Goal: Transaction & Acquisition: Purchase product/service

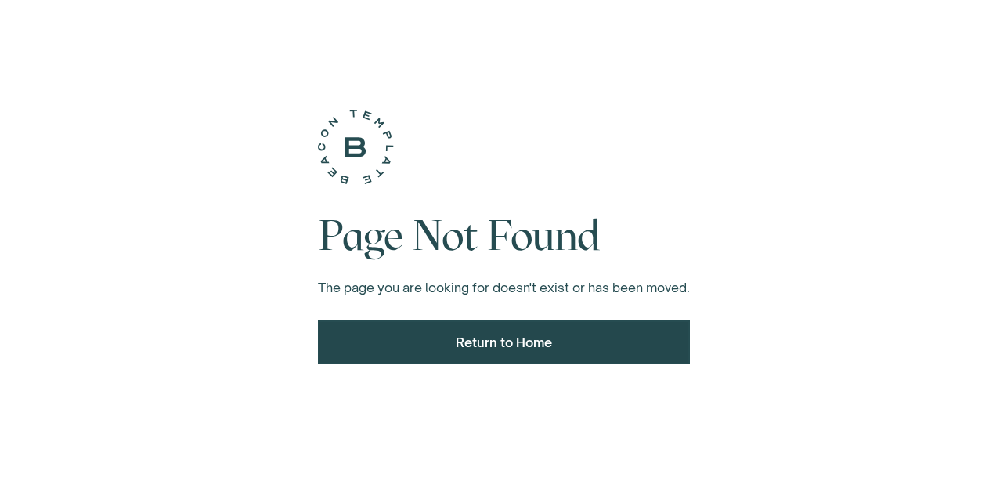
click at [538, 342] on div "Return to Home" at bounding box center [503, 342] width 331 height 19
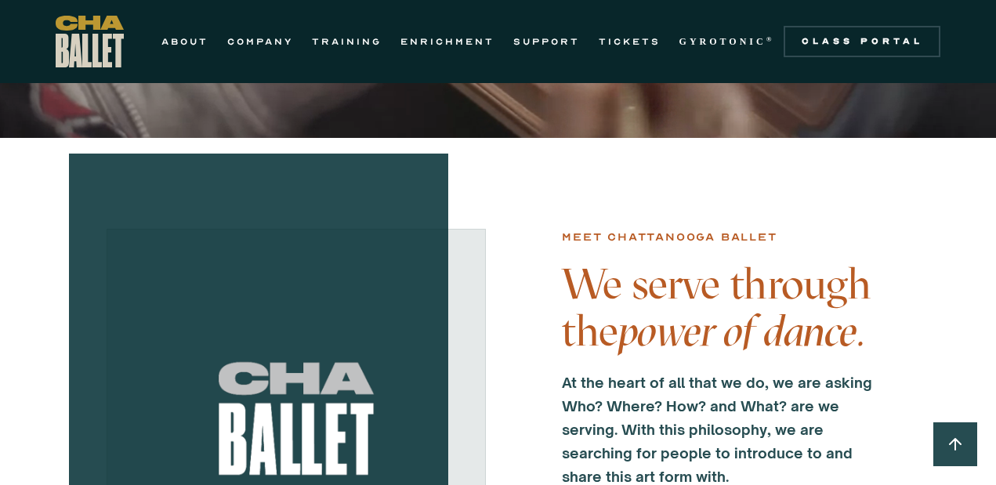
scroll to position [355, 0]
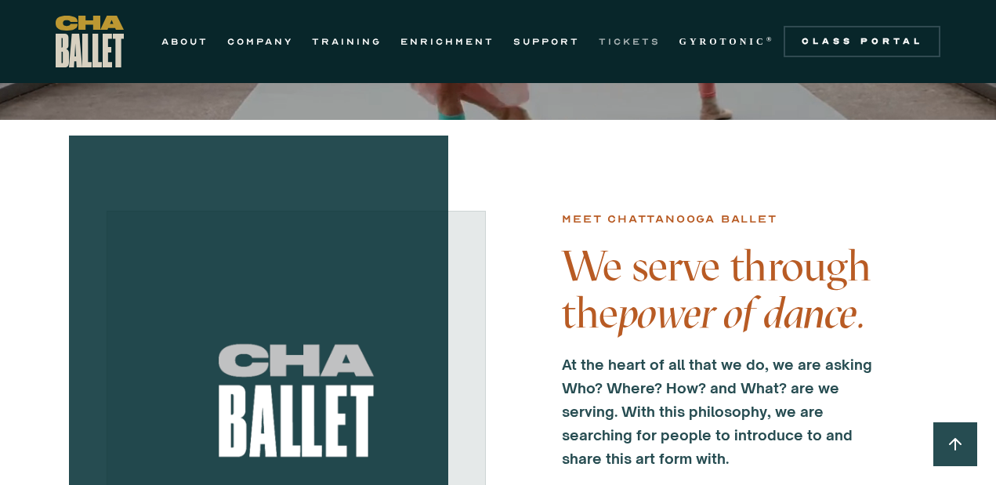
click at [633, 36] on link "TICKETS" at bounding box center [629, 41] width 62 height 19
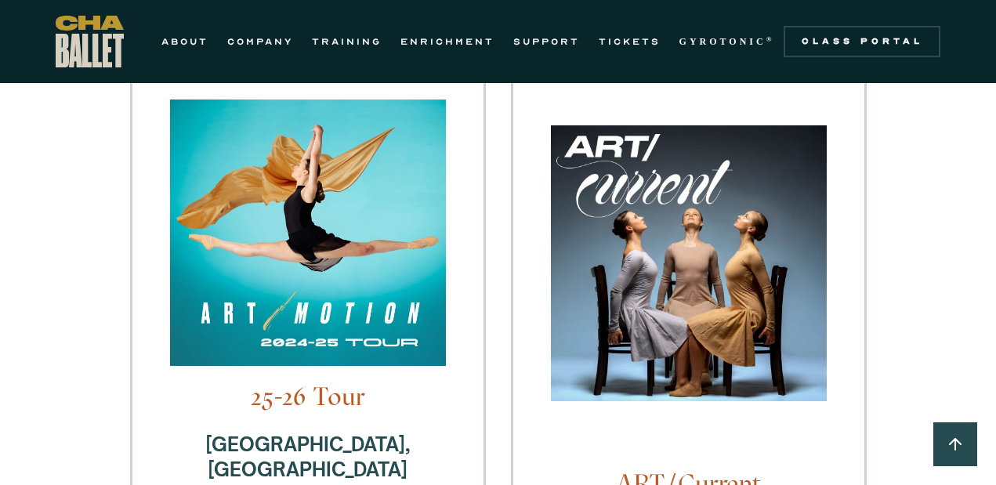
scroll to position [559, 0]
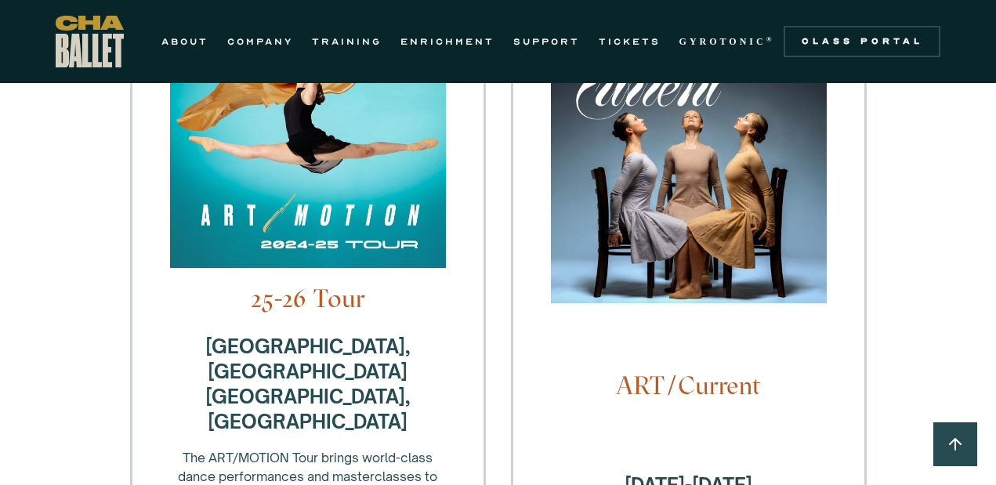
scroll to position [501, 0]
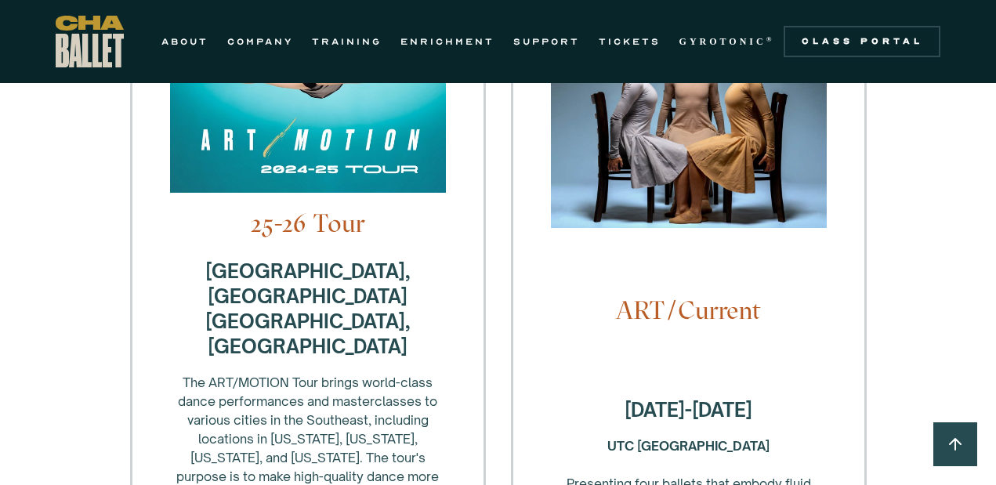
click at [713, 295] on h4 "ART/Current" at bounding box center [689, 310] width 276 height 30
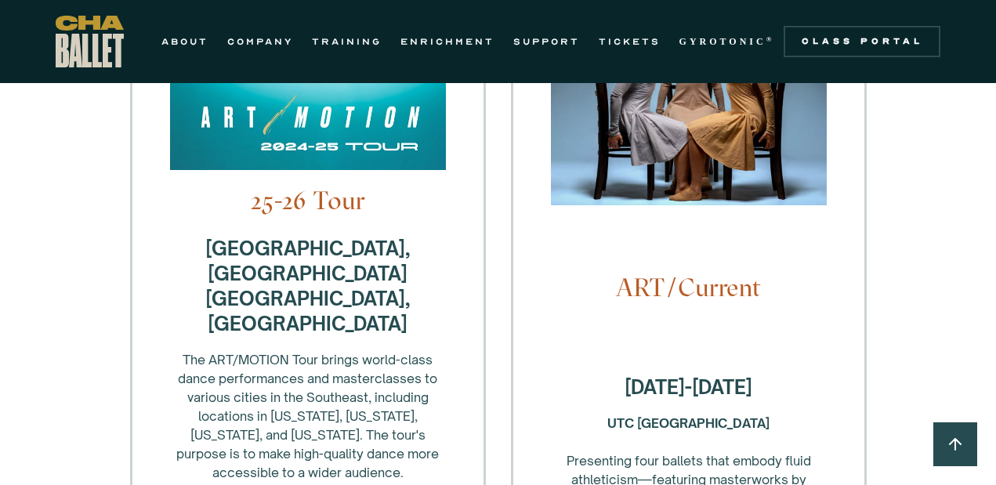
scroll to position [535, 0]
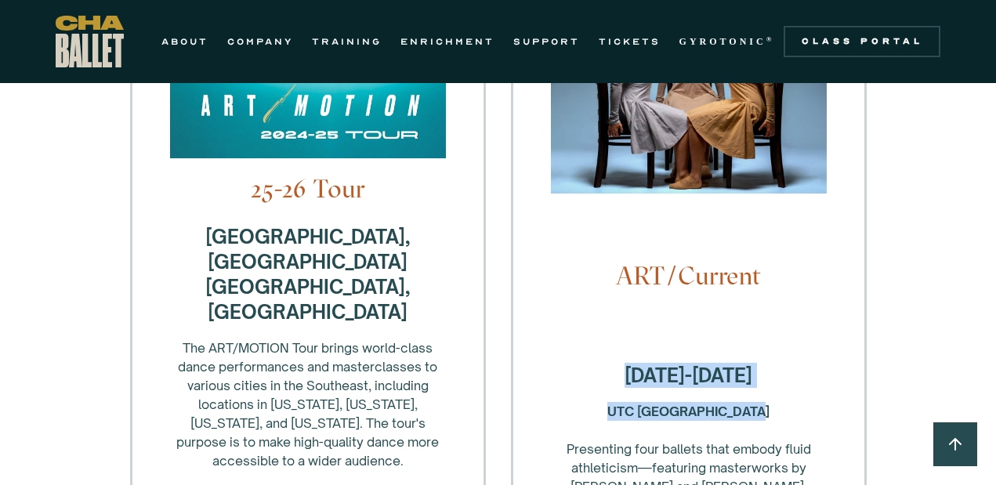
drag, startPoint x: 786, startPoint y: 369, endPoint x: 566, endPoint y: 254, distance: 247.7
click at [594, 363] on div "October 4-5, 2025 UTC Fine Arts Center ‍ Presenting four ballets that embody fl…" at bounding box center [689, 448] width 276 height 171
copy div "October 4-5, 2025 UTC Fine Arts Center"
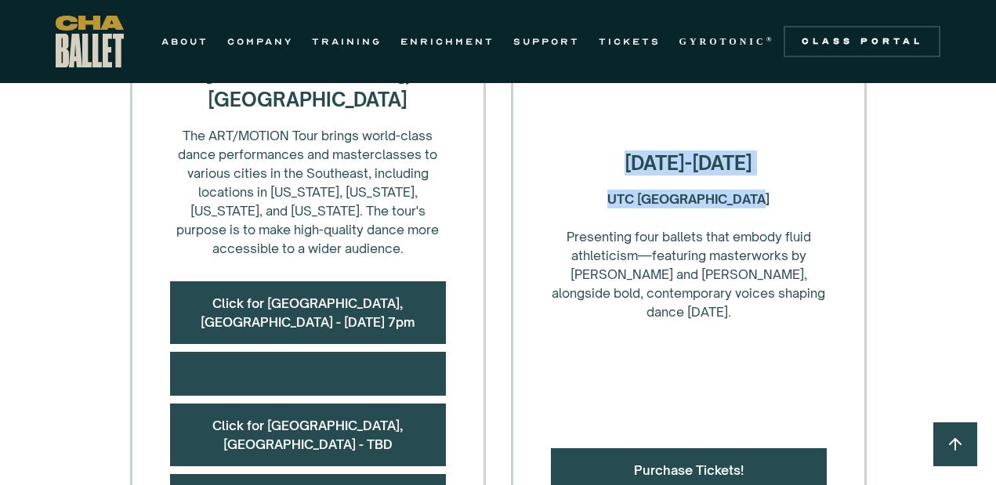
scroll to position [913, 0]
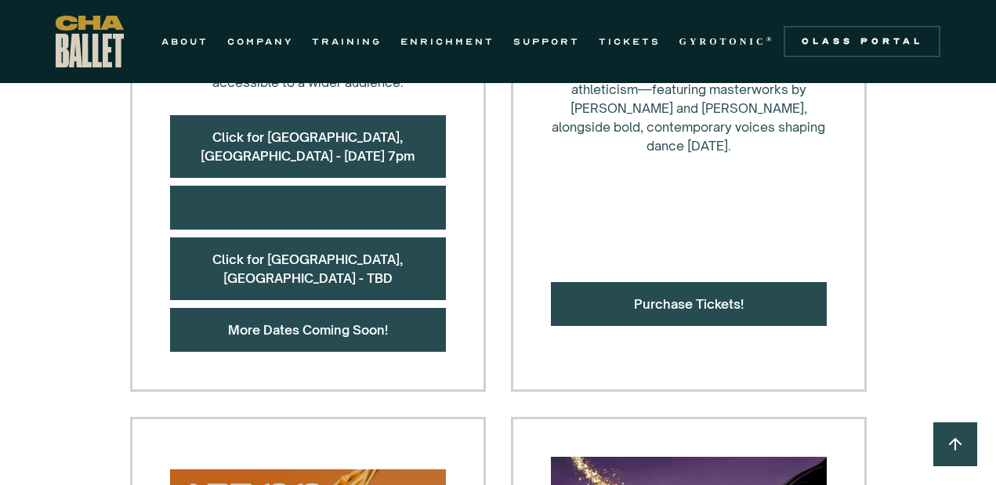
click at [729, 282] on div "Purchase Tickets!" at bounding box center [689, 304] width 276 height 44
click at [704, 296] on link "Purchase Tickets!" at bounding box center [689, 304] width 110 height 16
